Goal: Task Accomplishment & Management: Use online tool/utility

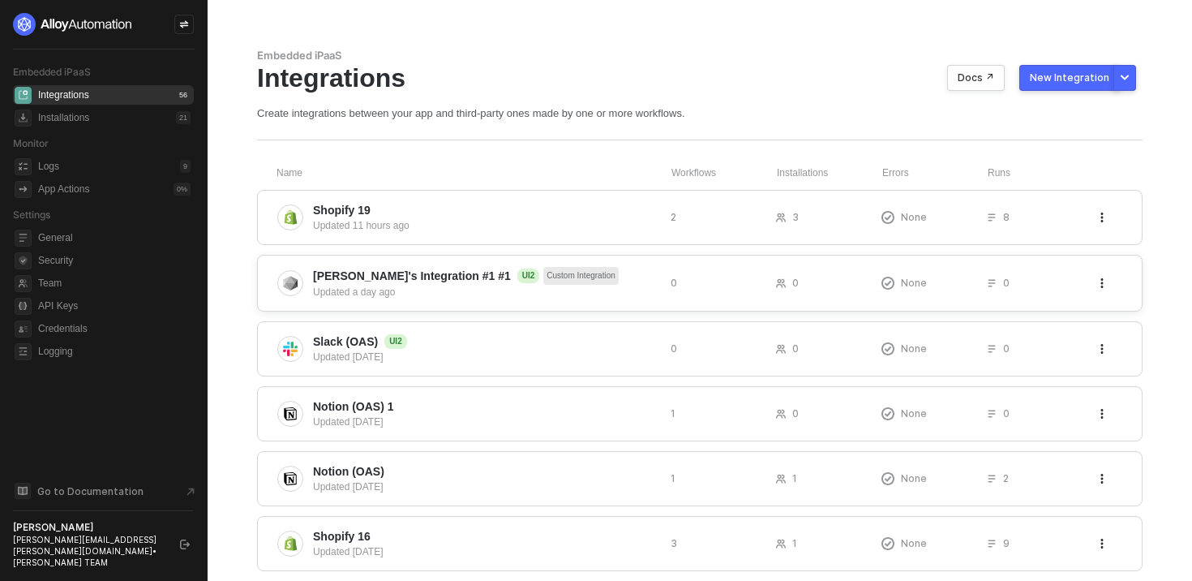
click at [606, 282] on span "Eduardo's Integration #1 #1 UI2 Custom Integration" at bounding box center [485, 276] width 345 height 18
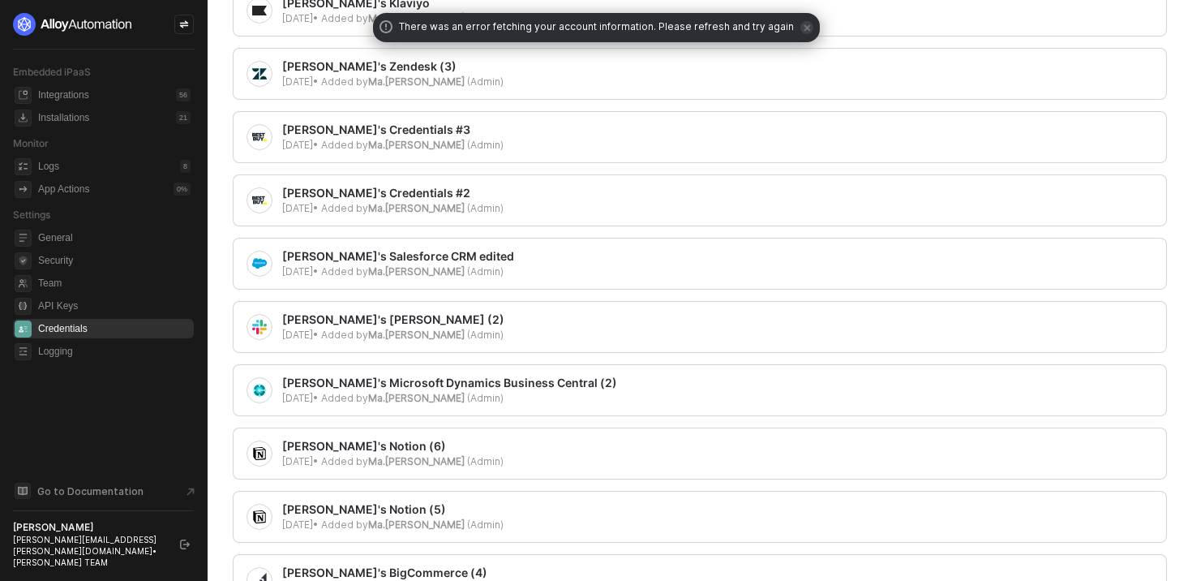
scroll to position [1442, 0]
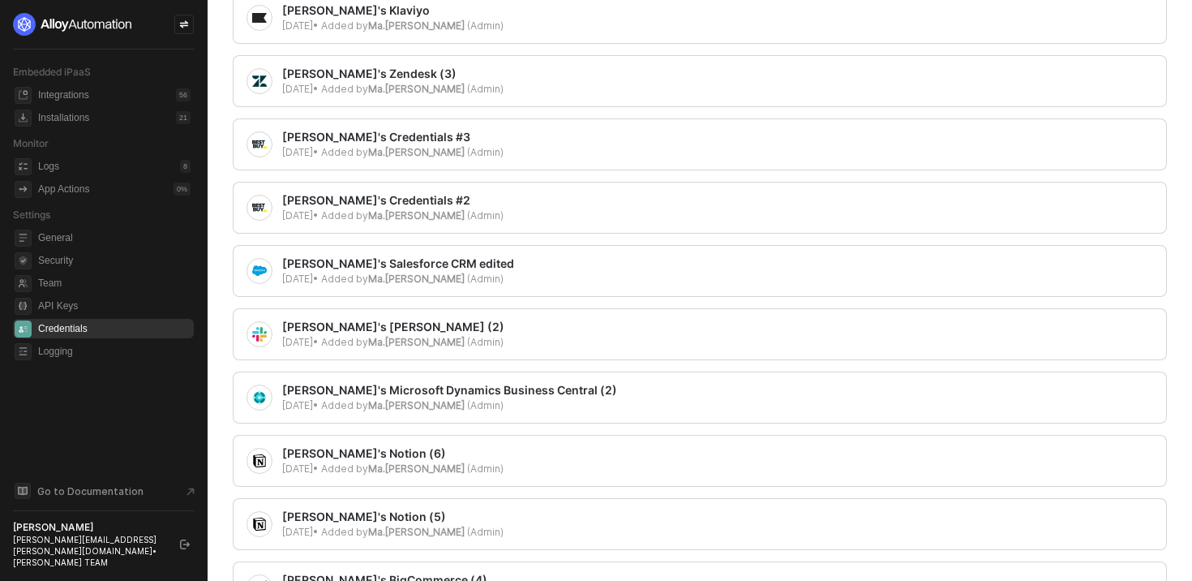
click at [487, 326] on div "[PERSON_NAME]'s [PERSON_NAME] (2)" at bounding box center [393, 327] width 222 height 16
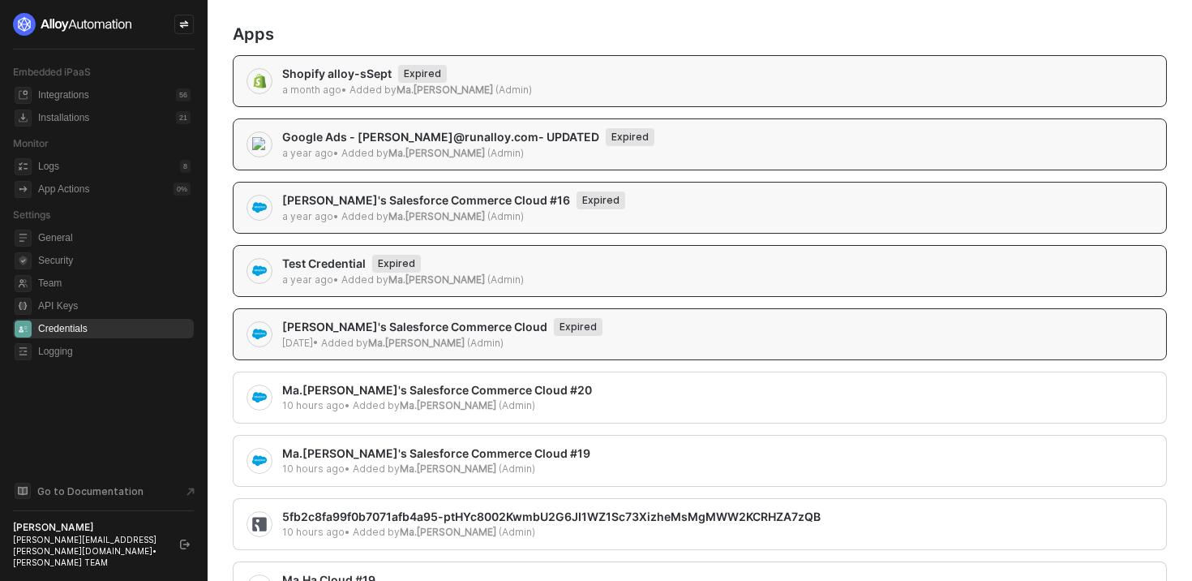
scroll to position [0, 0]
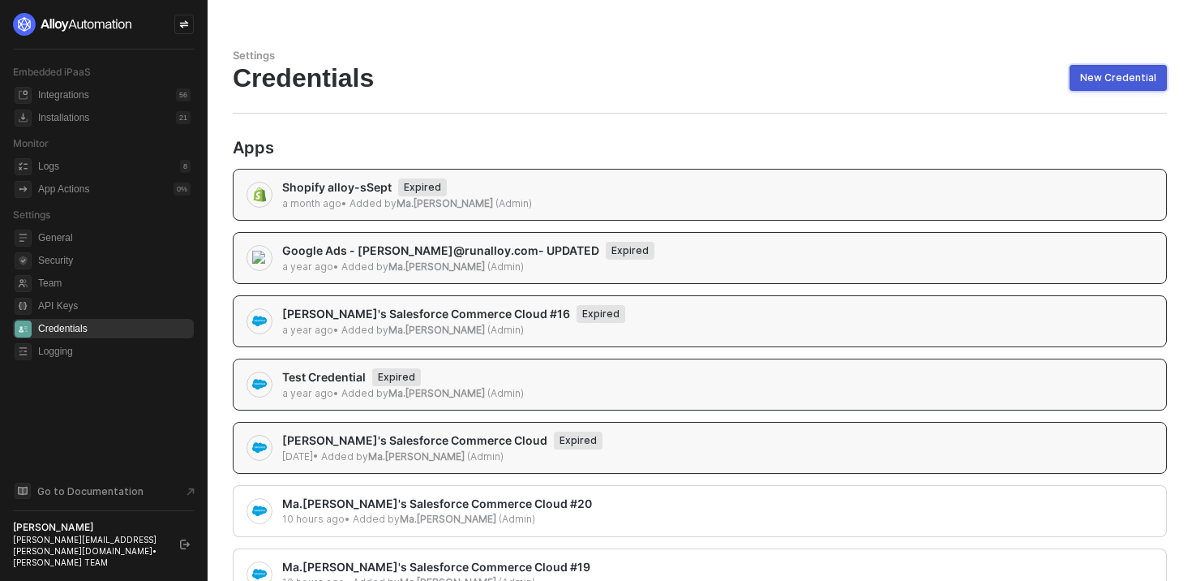
click at [1127, 84] on div "New Credential" at bounding box center [1118, 77] width 76 height 13
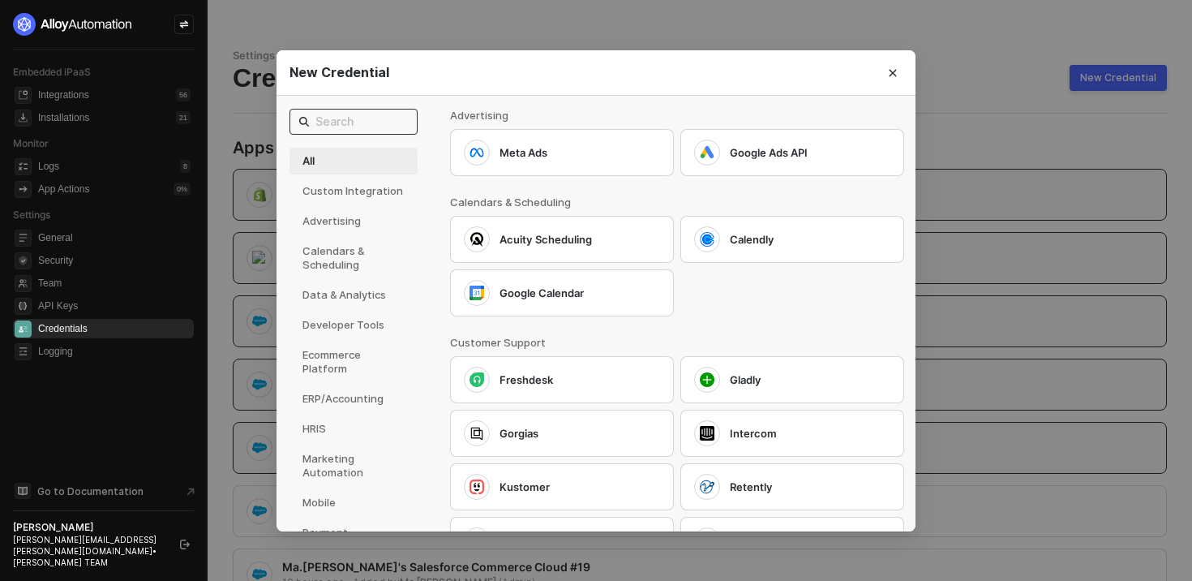
click at [364, 125] on input "text" at bounding box center [361, 122] width 92 height 18
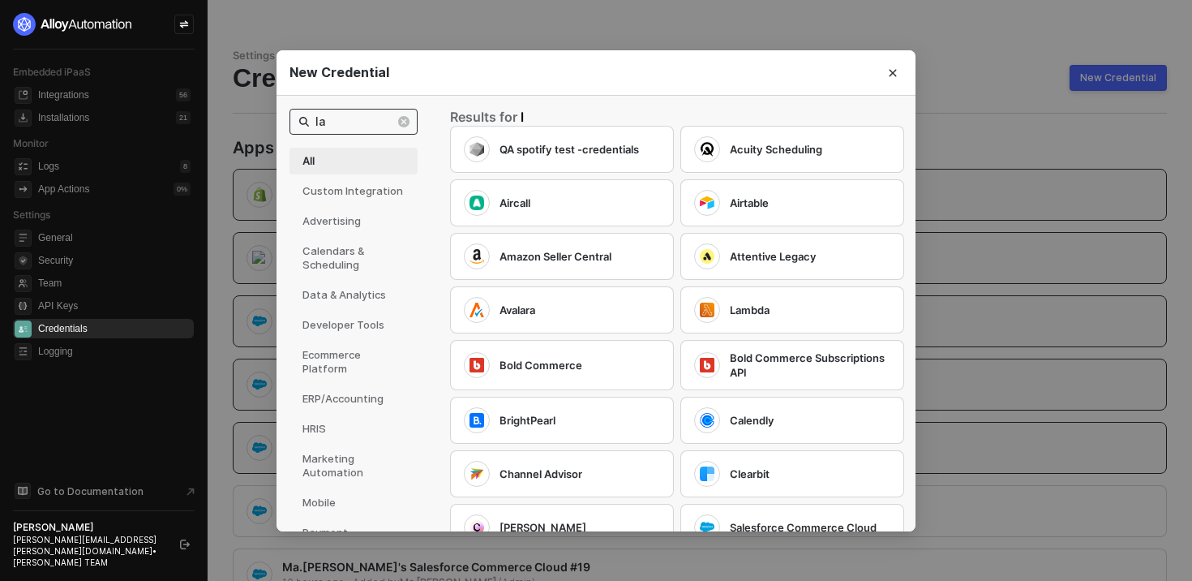
type input "l"
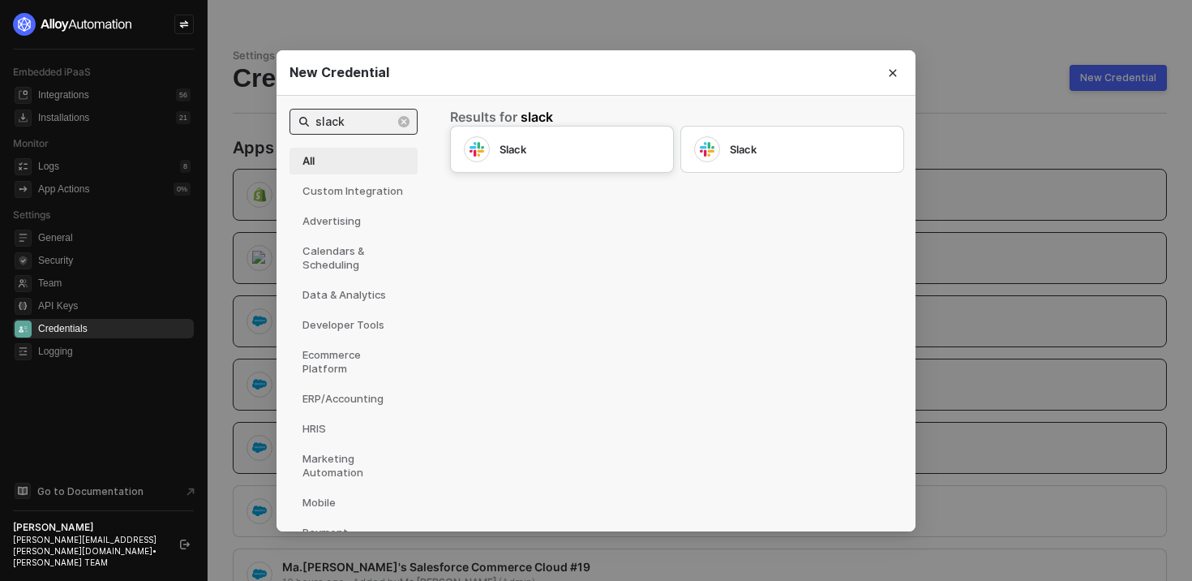
type input "slack"
click at [555, 136] on div "Slack" at bounding box center [562, 149] width 196 height 26
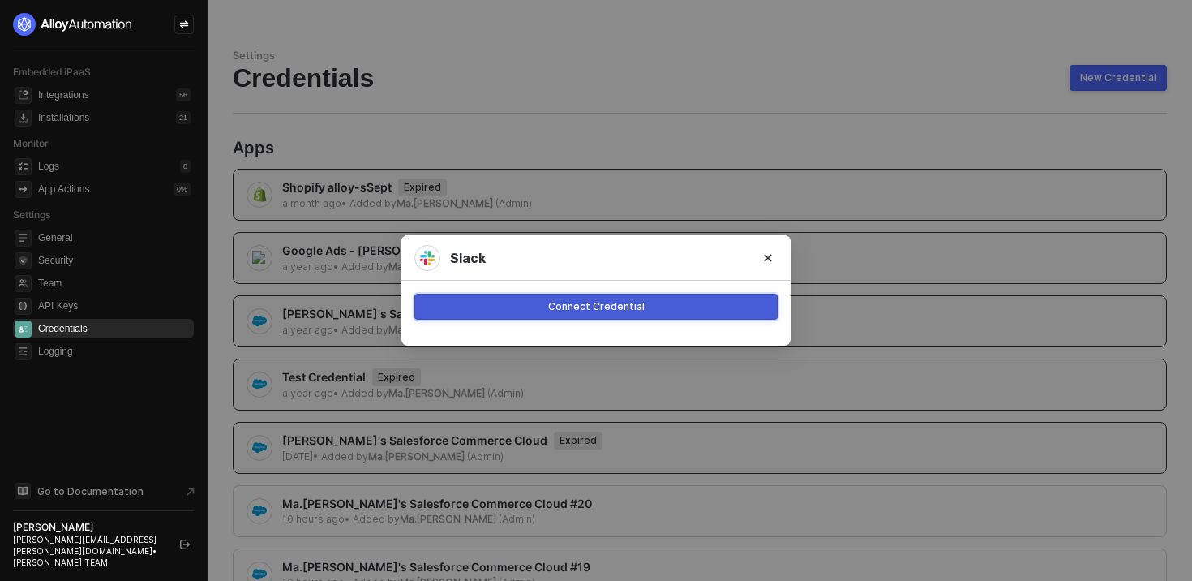
click at [608, 309] on div "Connect Credential" at bounding box center [596, 306] width 97 height 13
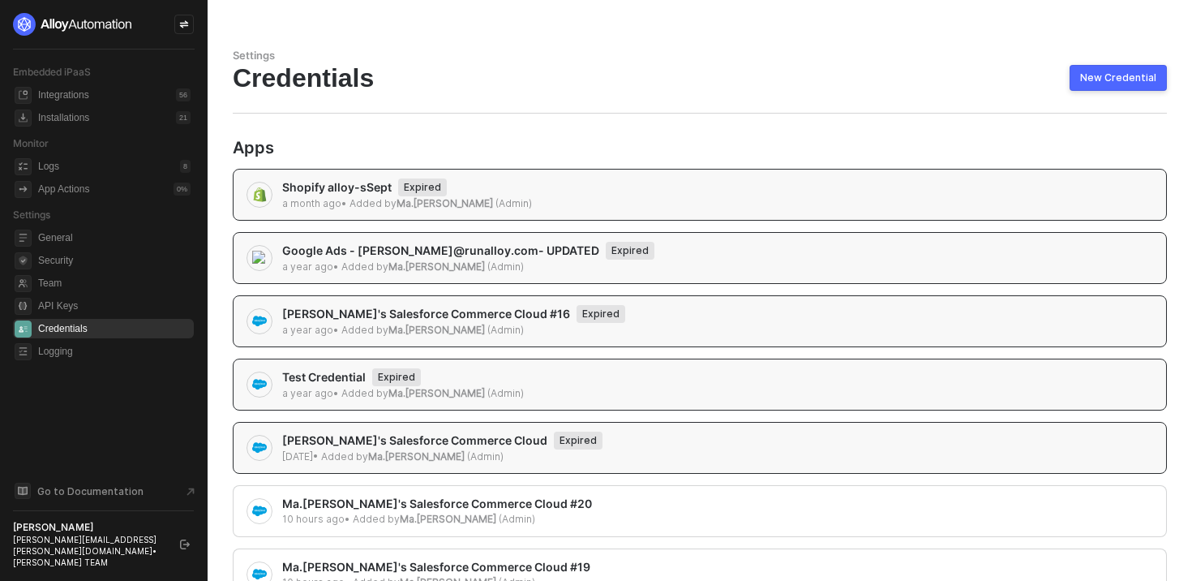
click at [1129, 65] on button "New Credential" at bounding box center [1118, 78] width 97 height 26
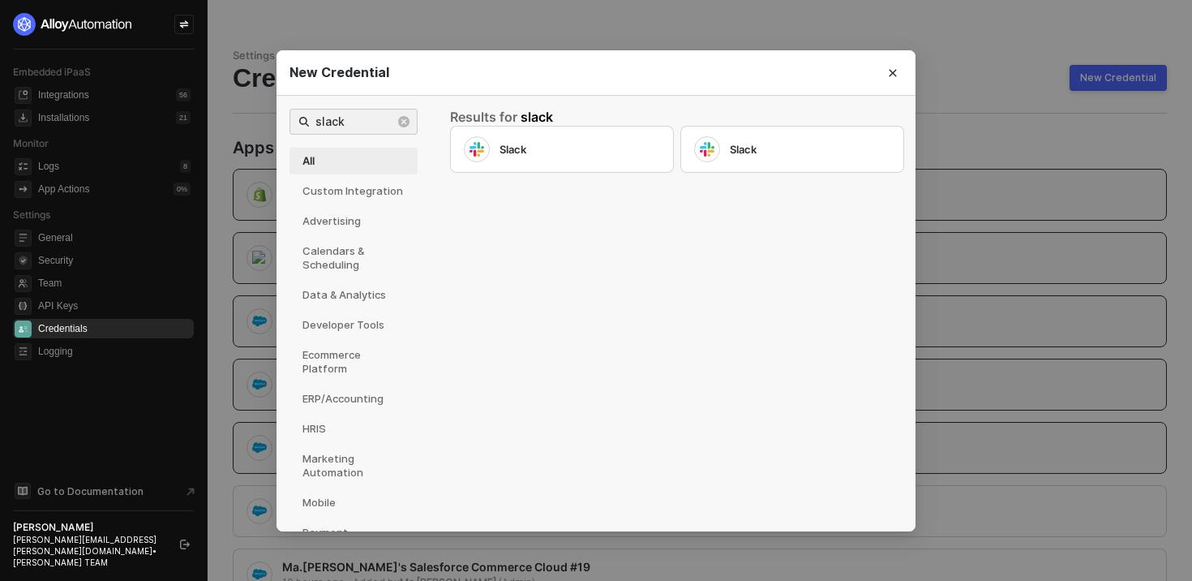
click at [728, 124] on div "Results for slack" at bounding box center [676, 117] width 453 height 17
click at [728, 135] on div "Slack" at bounding box center [792, 149] width 224 height 47
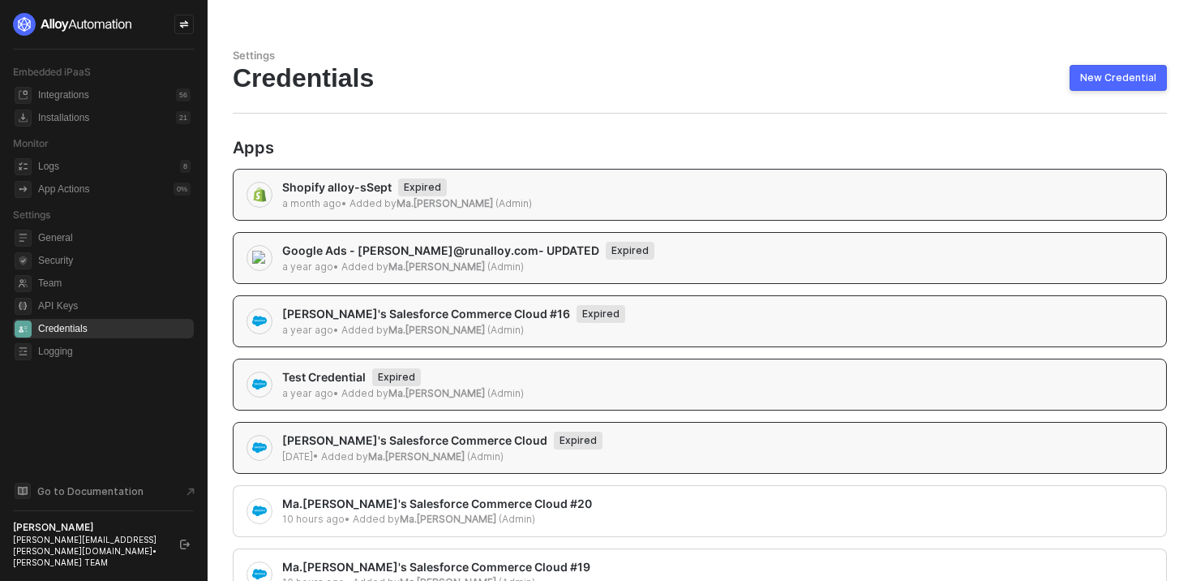
click at [800, 131] on div "New Credential slack All Custom Integration Advertising Calendars & Scheduling …" at bounding box center [596, 290] width 1192 height 581
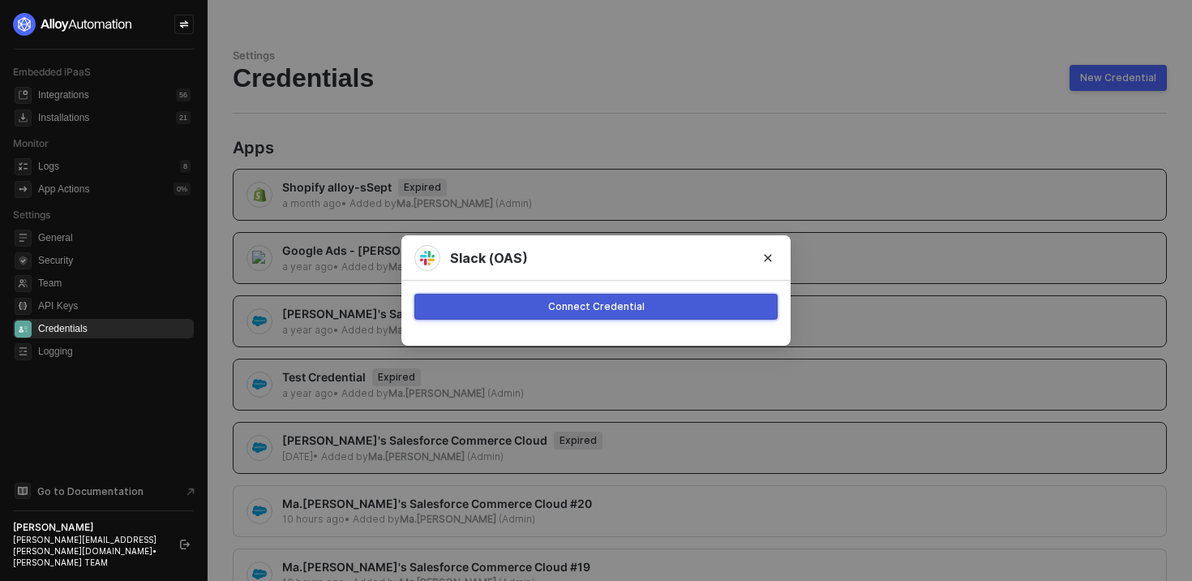
click at [603, 304] on div "Connect Credential" at bounding box center [596, 306] width 97 height 13
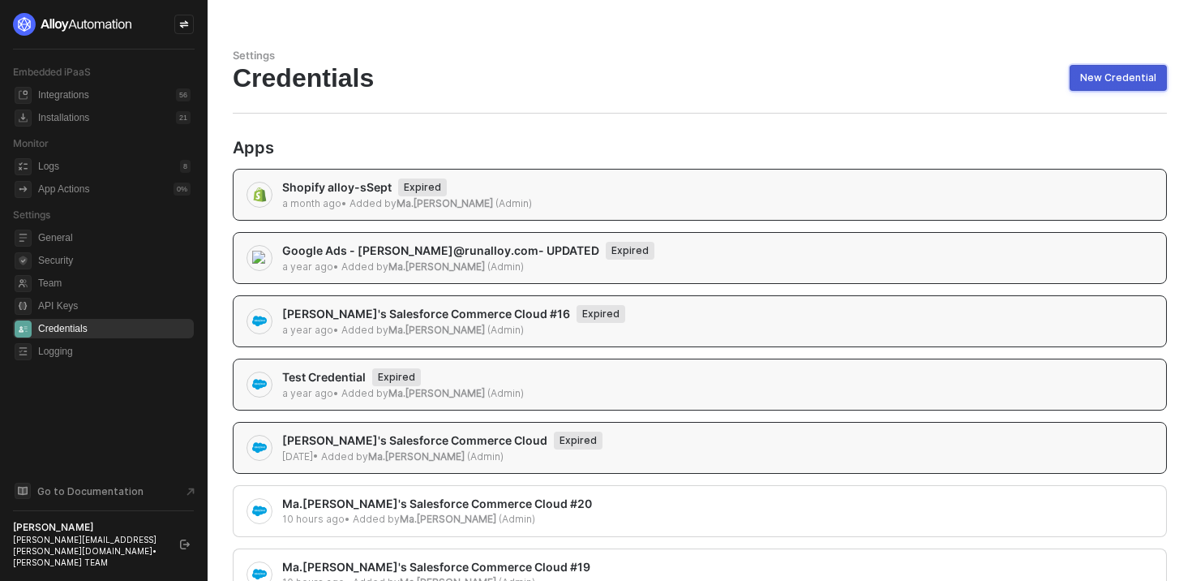
click at [1113, 88] on button "New Credential" at bounding box center [1118, 78] width 97 height 26
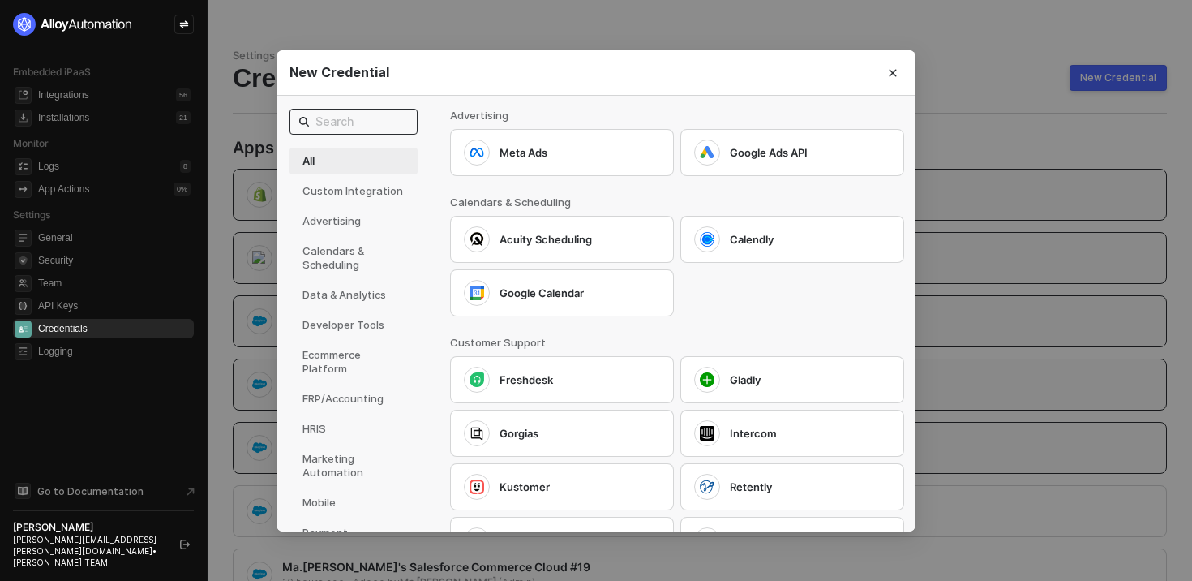
click at [371, 125] on input "text" at bounding box center [361, 122] width 92 height 18
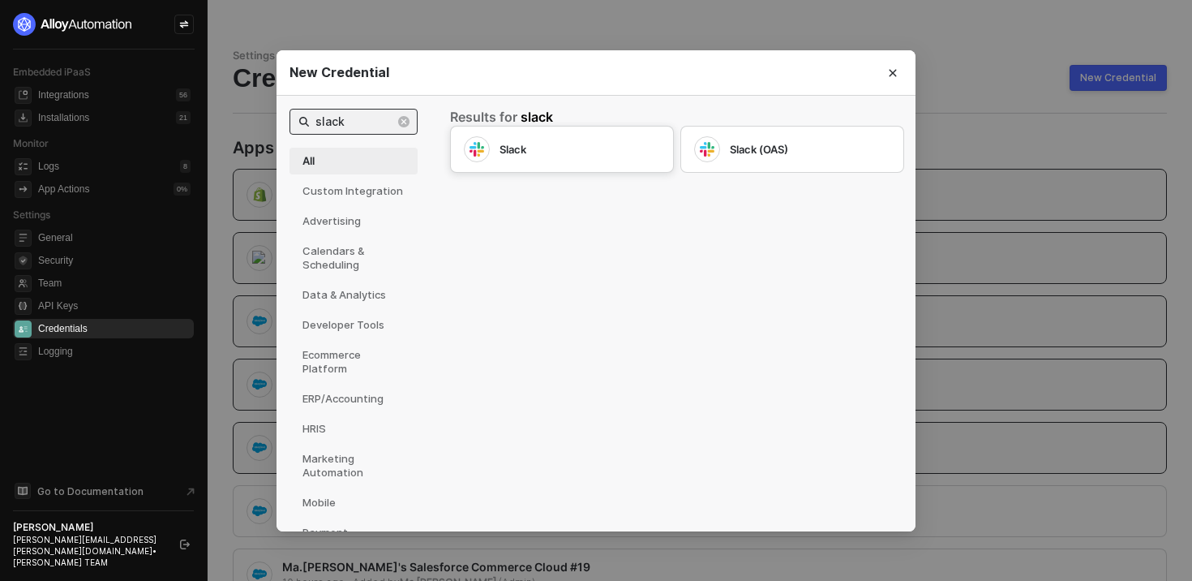
type input "slack"
click at [602, 162] on div "Slack" at bounding box center [562, 149] width 224 height 47
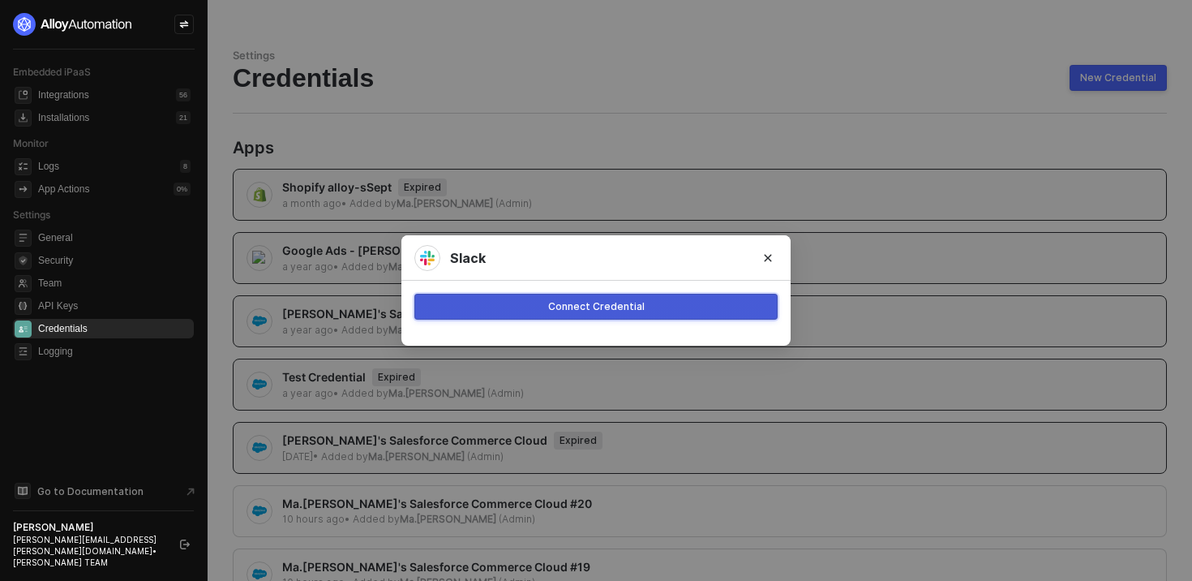
click at [608, 312] on div "Connect Credential" at bounding box center [596, 306] width 97 height 13
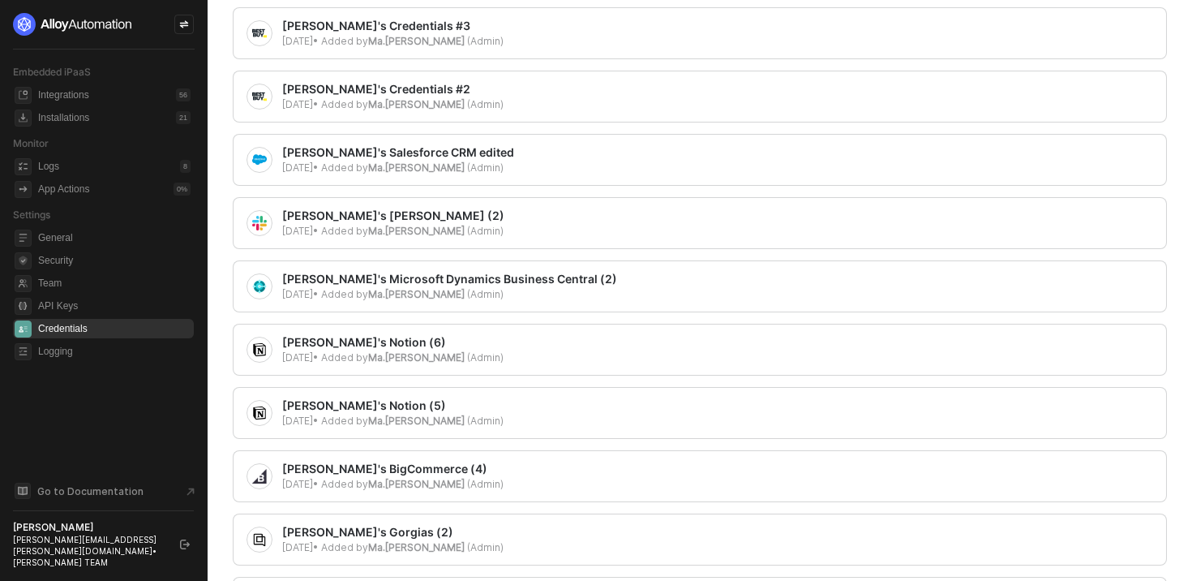
scroll to position [1682, 0]
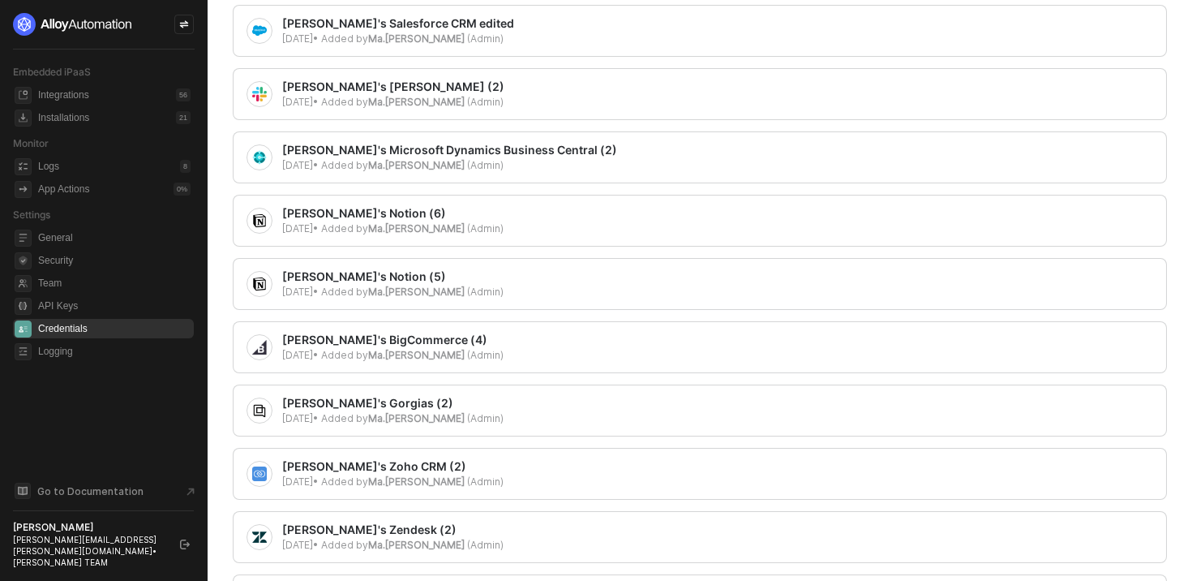
click at [588, 78] on div "Hanna Grace Ercilla's Slack (2) 2 months ago • Added by Ma.Hanna Grace Ercilla …" at bounding box center [700, 94] width 934 height 52
click at [410, 84] on div "[PERSON_NAME]'s [PERSON_NAME] (2)" at bounding box center [393, 87] width 222 height 16
click at [410, 94] on div "[PERSON_NAME]'s [PERSON_NAME] (2)" at bounding box center [393, 87] width 222 height 16
click at [504, 93] on div "[PERSON_NAME]'s [PERSON_NAME] (2)" at bounding box center [393, 87] width 222 height 16
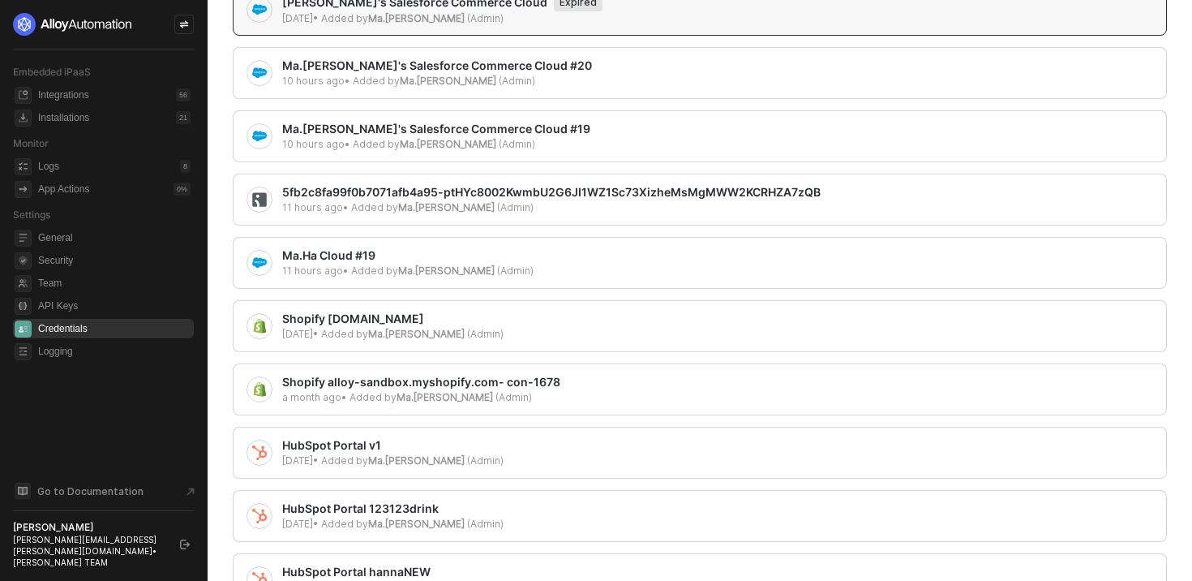
scroll to position [0, 0]
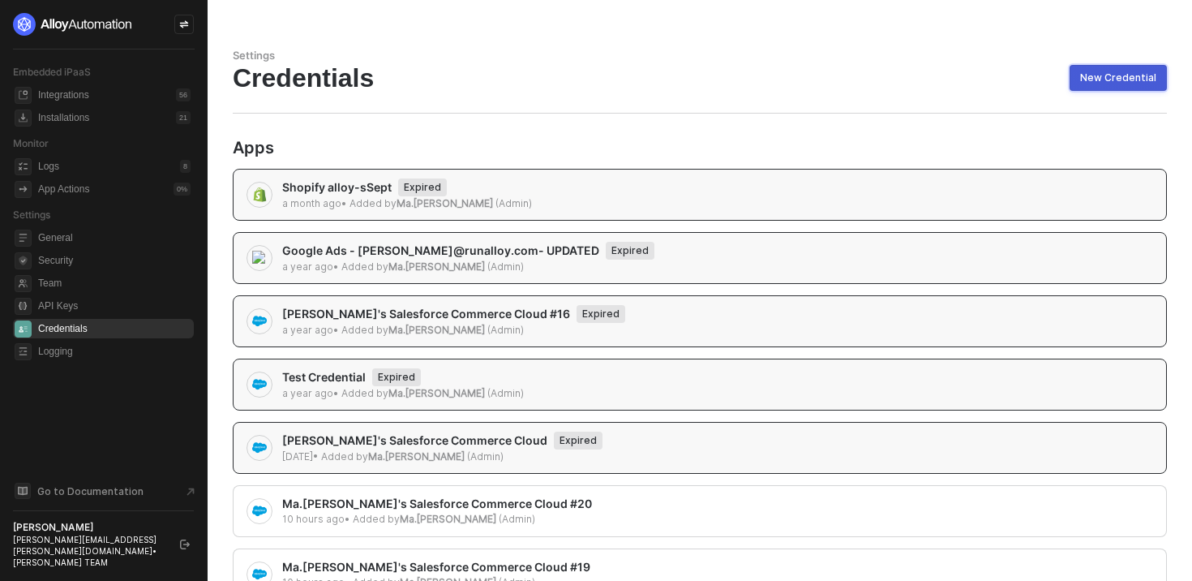
click at [1121, 82] on div "New Credential" at bounding box center [1118, 77] width 76 height 13
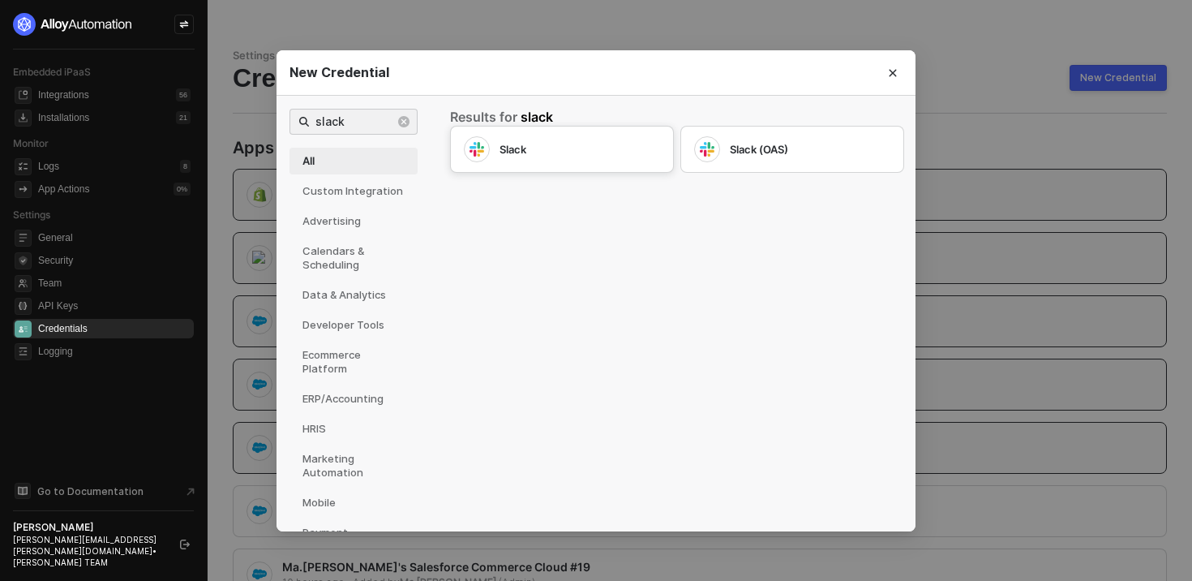
click at [517, 157] on div "Slack" at bounding box center [562, 149] width 196 height 26
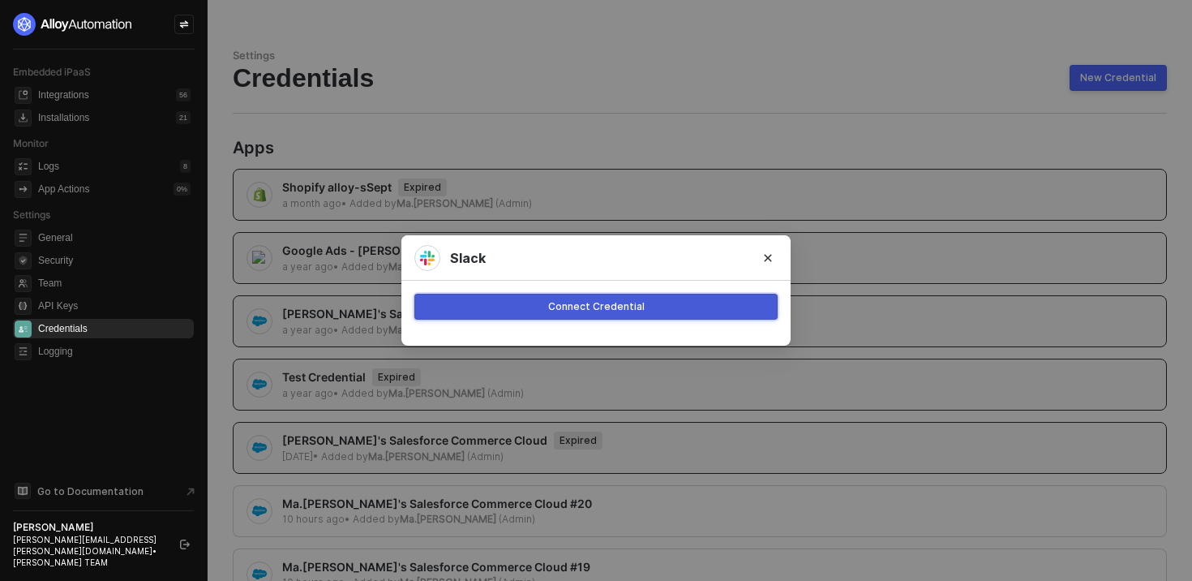
click at [556, 310] on div "Connect Credential" at bounding box center [596, 306] width 97 height 13
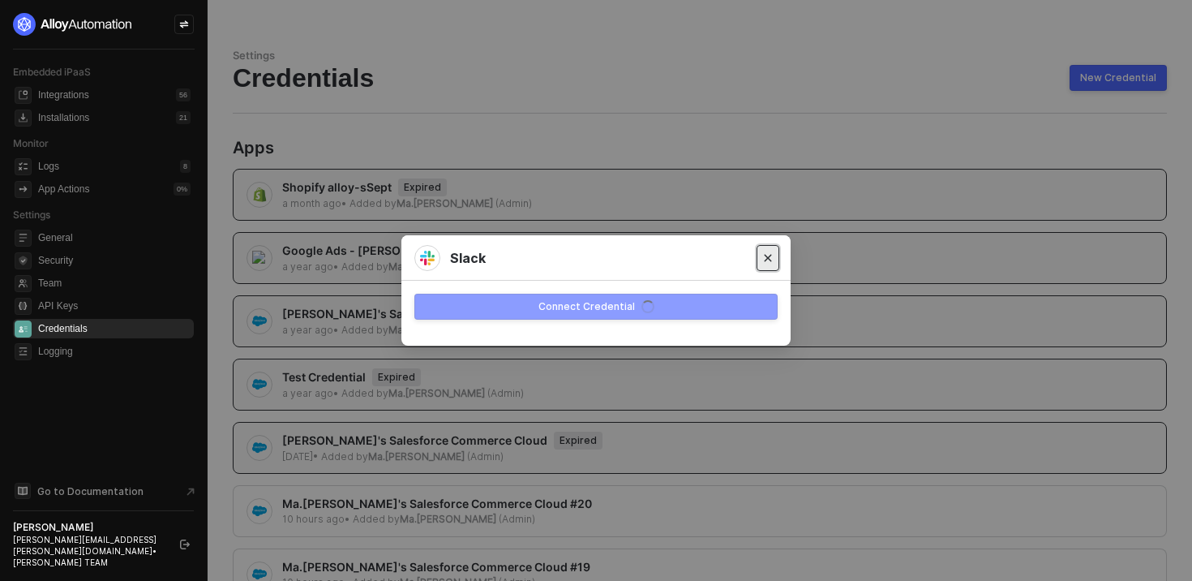
click at [772, 256] on icon "Close" at bounding box center [768, 258] width 10 height 10
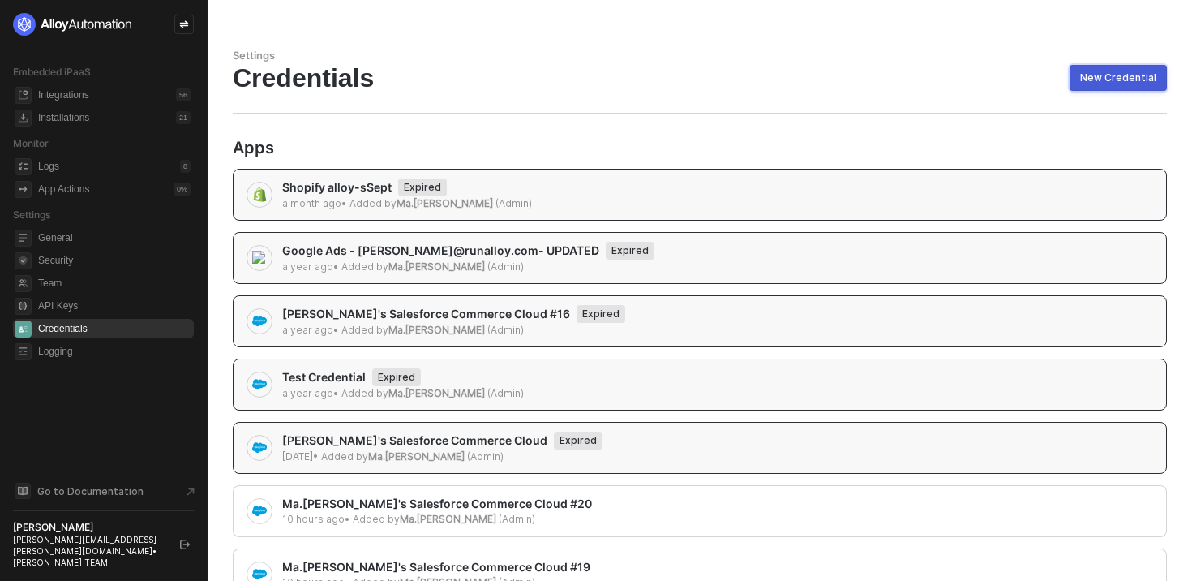
click at [1119, 75] on div "New Credential" at bounding box center [1118, 77] width 76 height 13
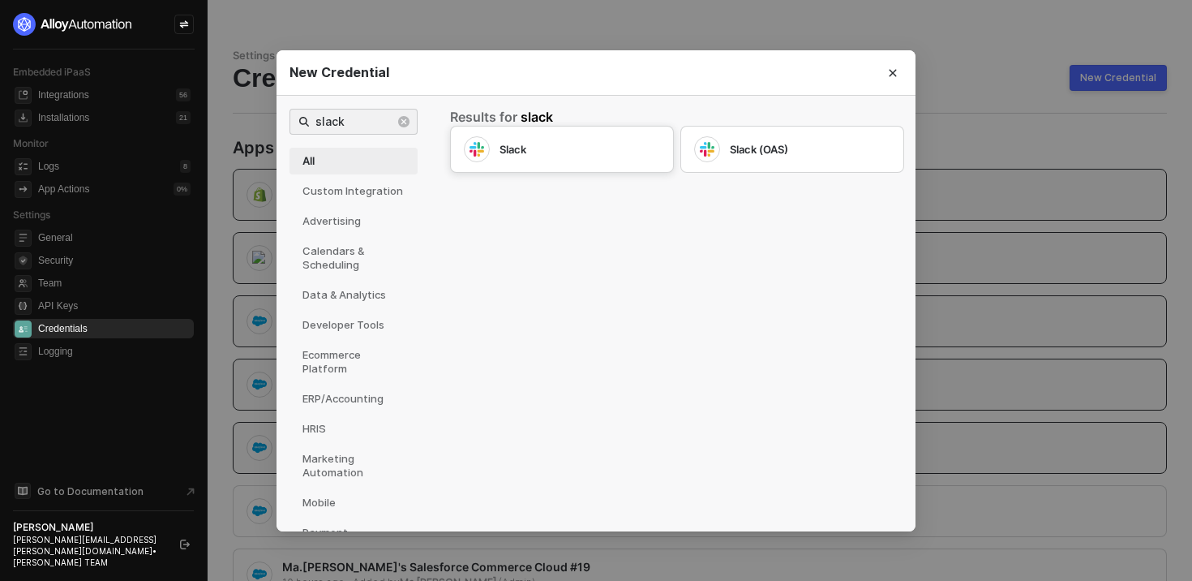
click at [590, 143] on div "Slack" at bounding box center [580, 149] width 161 height 15
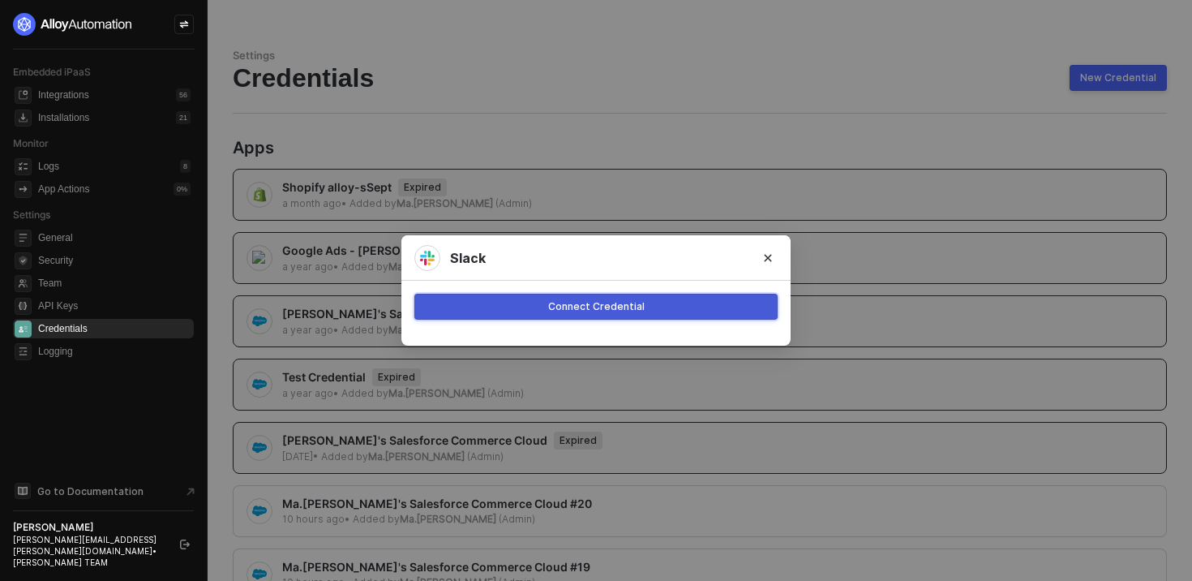
click at [584, 307] on div "Connect Credential" at bounding box center [596, 306] width 97 height 13
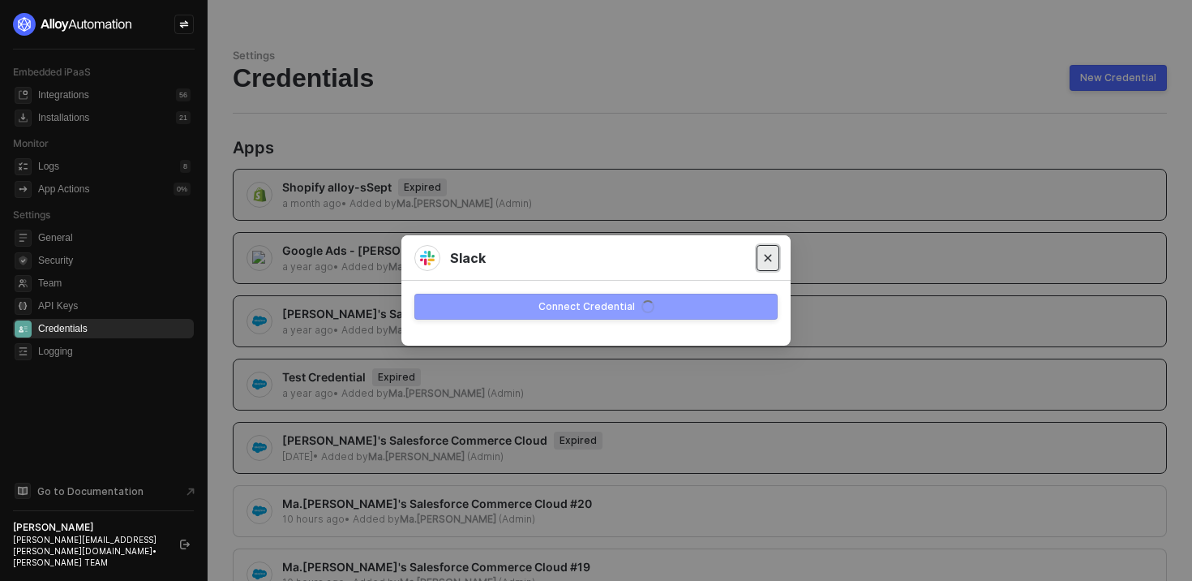
click at [773, 258] on button "Close" at bounding box center [768, 258] width 23 height 26
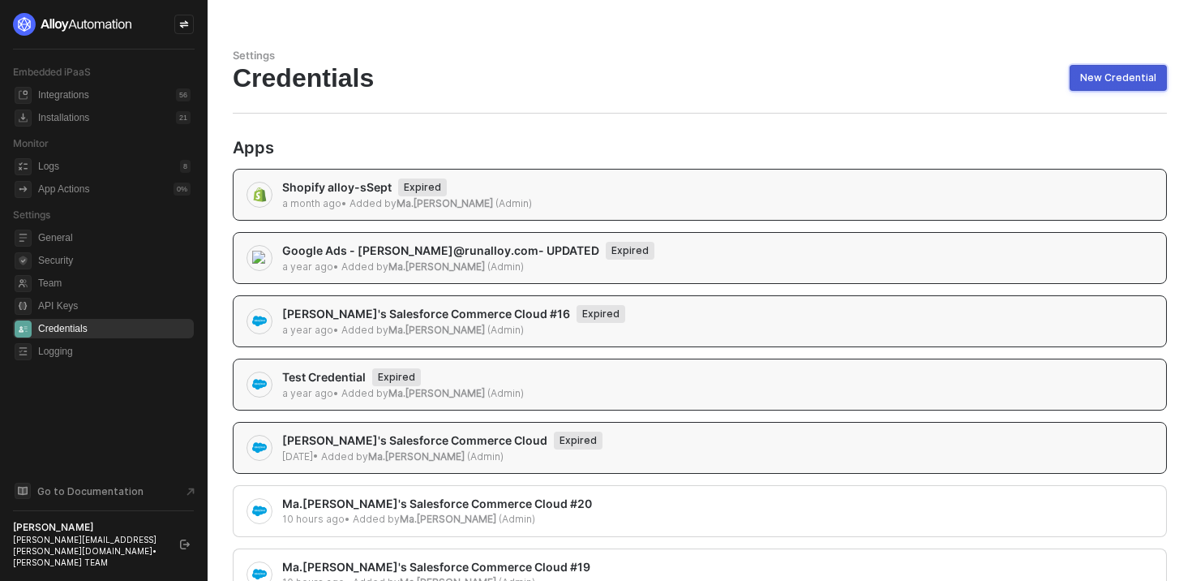
click at [1125, 75] on div "New Credential" at bounding box center [1118, 77] width 76 height 13
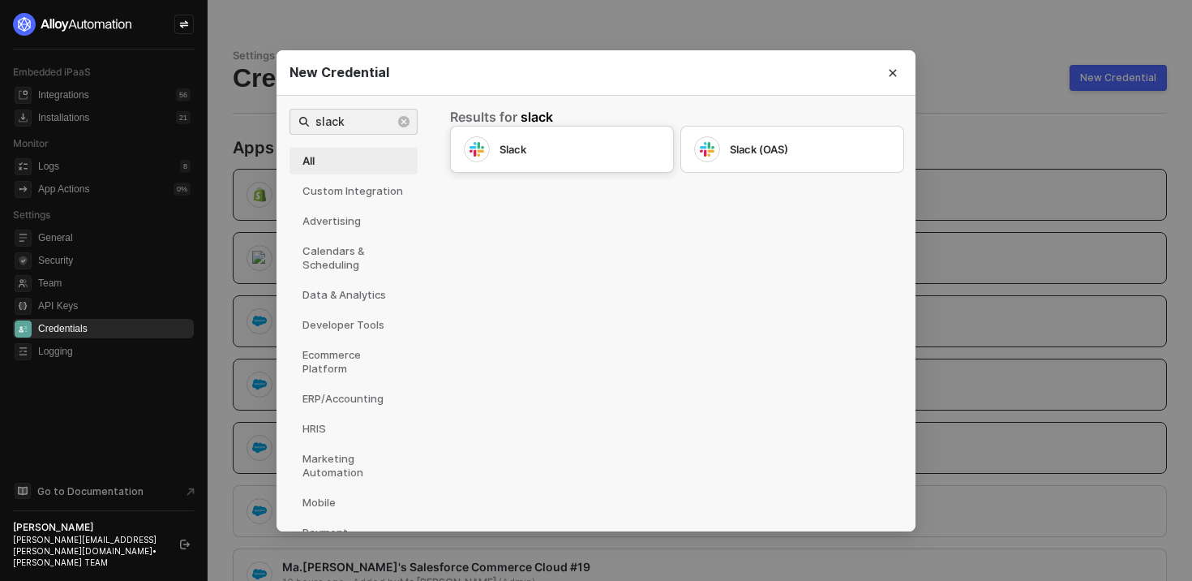
click at [516, 148] on div "Slack" at bounding box center [580, 149] width 161 height 15
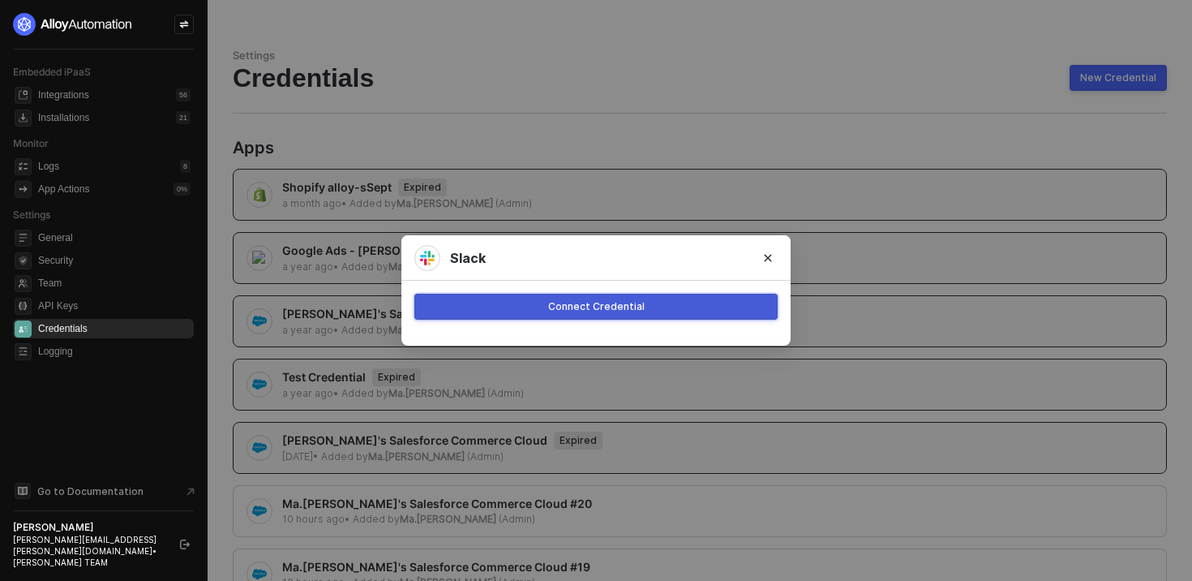
click at [543, 310] on button "Connect Credential" at bounding box center [595, 307] width 363 height 26
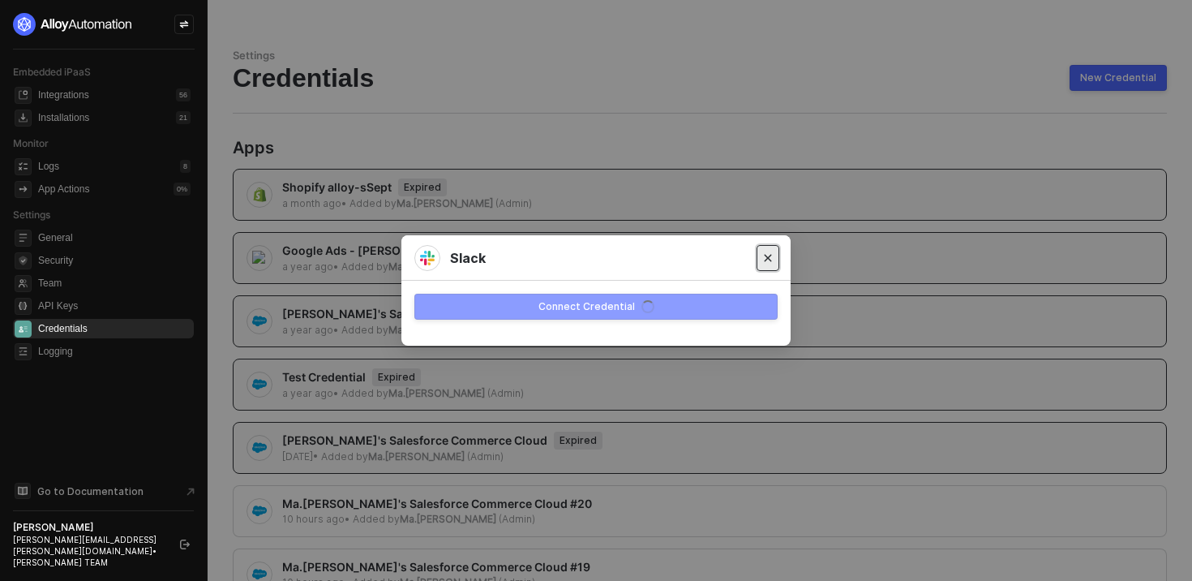
click at [775, 260] on button "Close" at bounding box center [768, 258] width 23 height 26
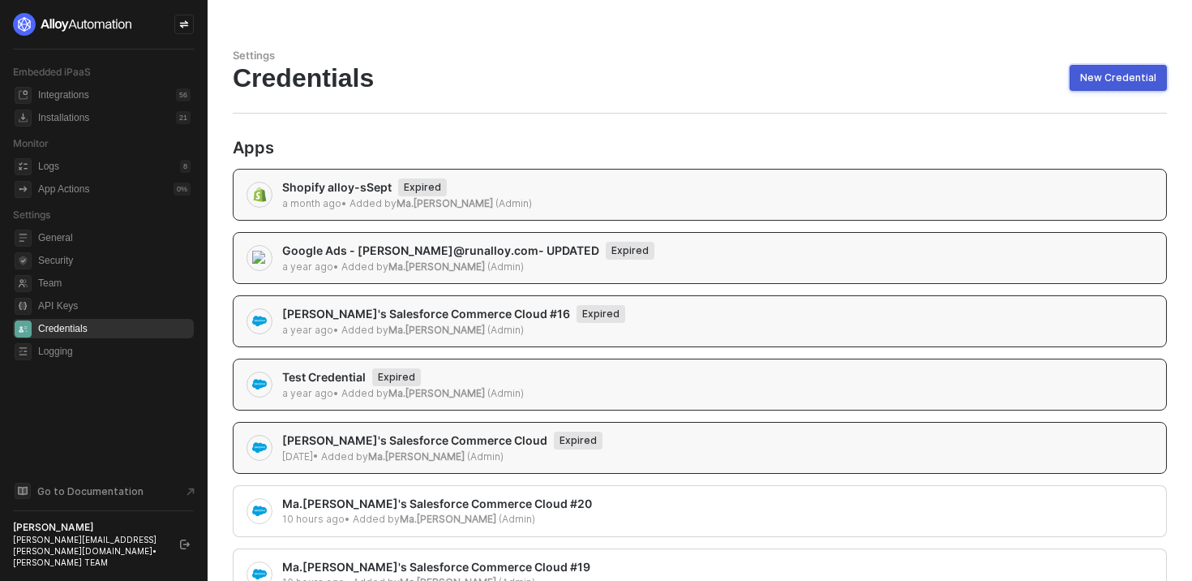
click at [1110, 75] on div "New Credential" at bounding box center [1118, 77] width 76 height 13
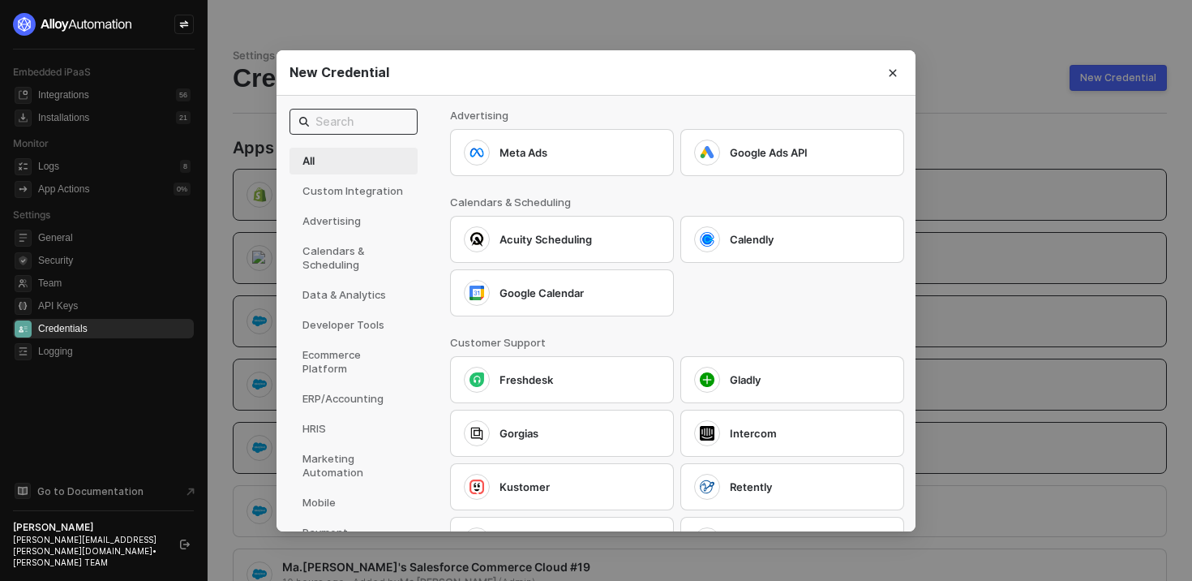
click at [380, 119] on input "text" at bounding box center [361, 122] width 92 height 18
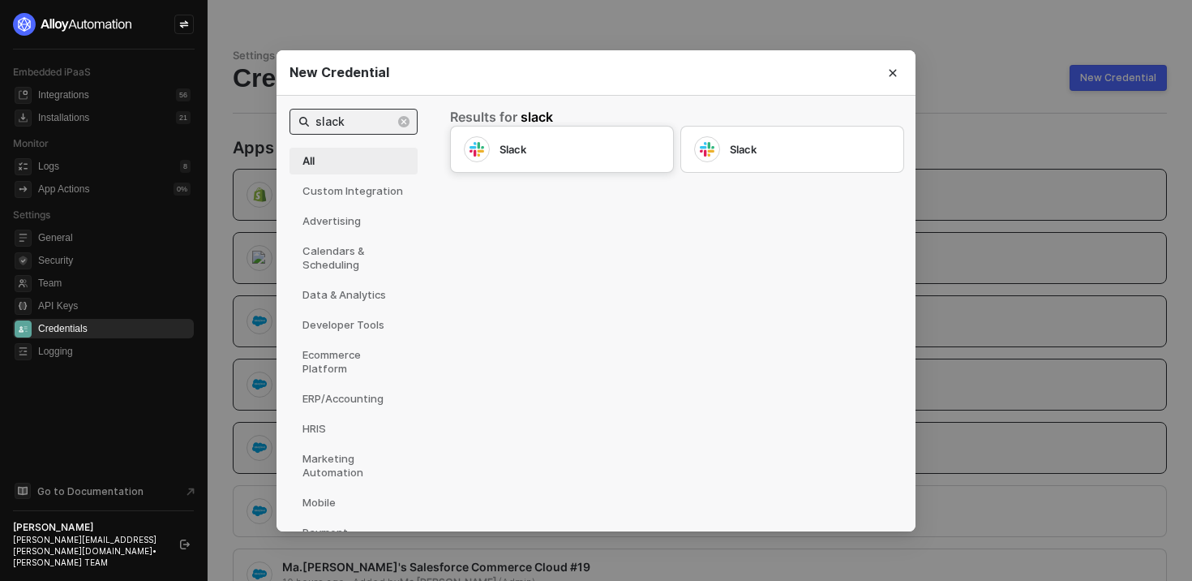
type input "slack"
click at [526, 130] on div "Slack" at bounding box center [562, 149] width 224 height 47
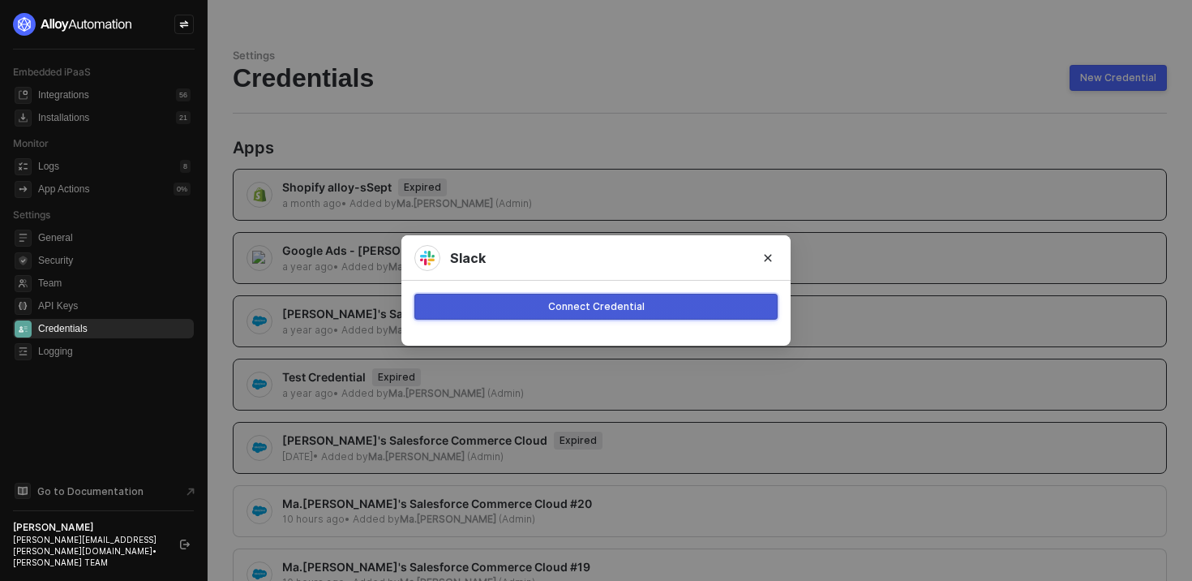
click at [624, 312] on div "Connect Credential" at bounding box center [596, 306] width 97 height 13
